Goal: Information Seeking & Learning: Learn about a topic

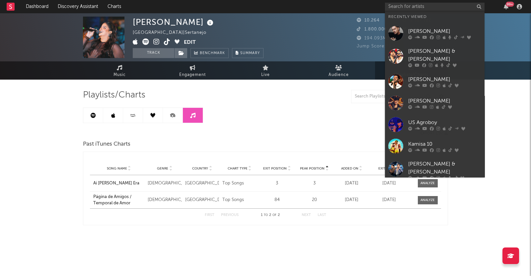
drag, startPoint x: 433, startPoint y: 55, endPoint x: 418, endPoint y: 1, distance: 55.6
click at [433, 55] on div "[PERSON_NAME] & [PERSON_NAME]" at bounding box center [444, 55] width 73 height 16
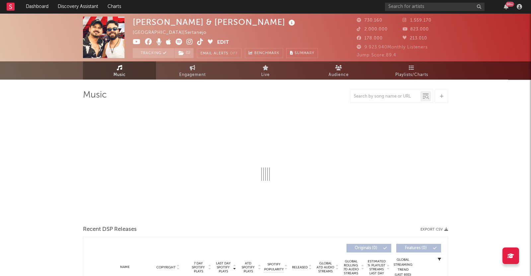
select select "6m"
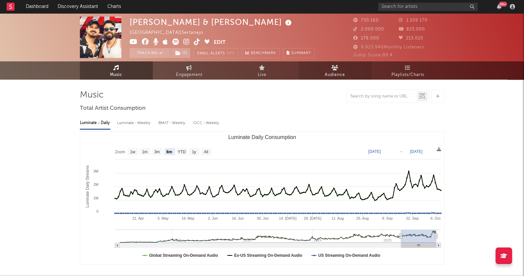
drag, startPoint x: 415, startPoint y: 68, endPoint x: 328, endPoint y: 69, distance: 87.6
click at [415, 68] on link "Playlists/Charts" at bounding box center [408, 70] width 73 height 18
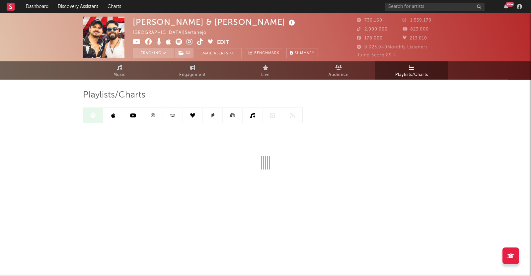
click at [130, 116] on icon at bounding box center [133, 115] width 6 height 5
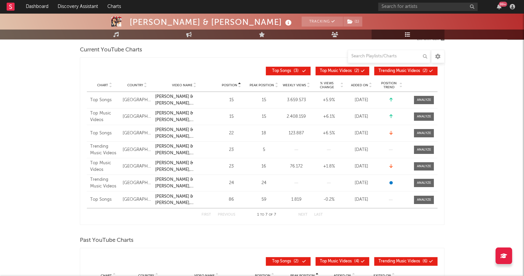
scroll to position [41, 0]
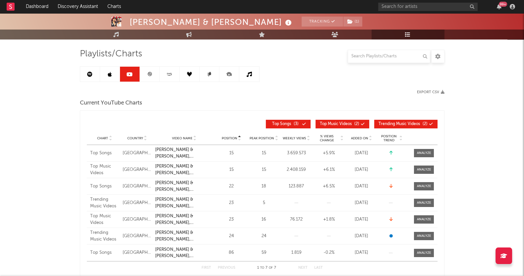
click at [88, 73] on icon at bounding box center [89, 74] width 5 height 5
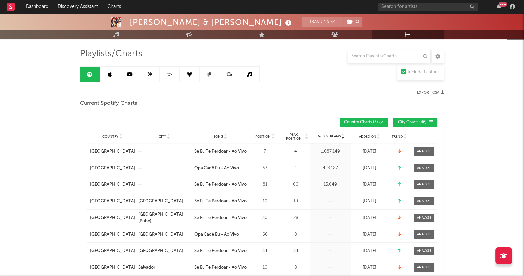
drag, startPoint x: 134, startPoint y: 75, endPoint x: 141, endPoint y: 75, distance: 6.3
click at [134, 75] on link at bounding box center [130, 74] width 20 height 15
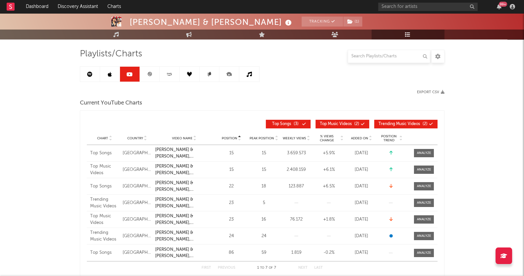
click at [152, 75] on link at bounding box center [150, 74] width 20 height 15
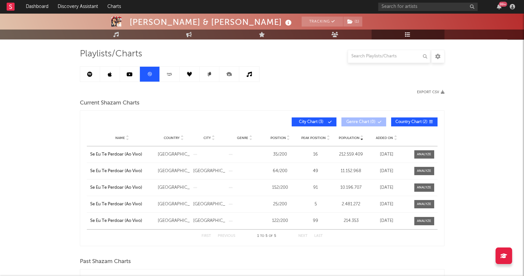
click at [169, 72] on icon at bounding box center [170, 74] width 8 height 5
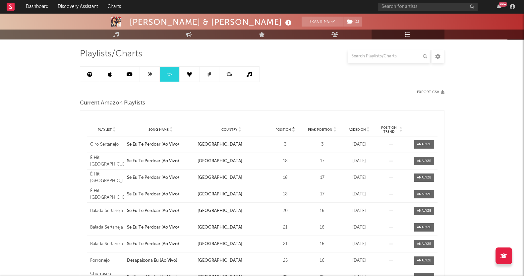
click at [182, 73] on link at bounding box center [190, 74] width 20 height 15
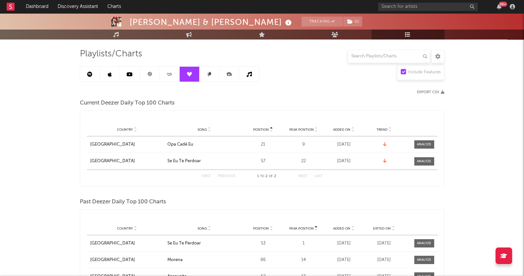
click at [196, 72] on link at bounding box center [190, 74] width 20 height 15
click at [205, 71] on link at bounding box center [210, 74] width 20 height 15
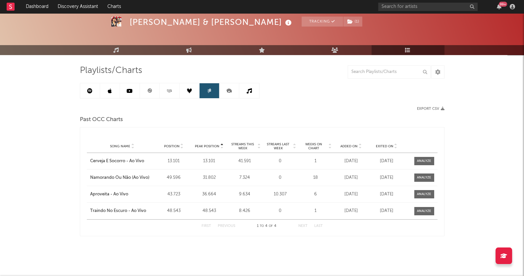
scroll to position [24, 0]
